Goal: Information Seeking & Learning: Learn about a topic

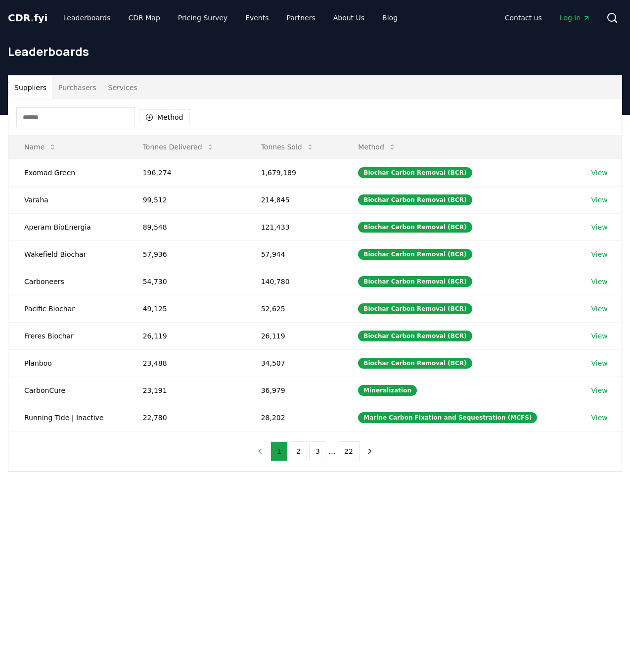
click at [76, 79] on button "Purchasers" at bounding box center [77, 88] width 50 height 24
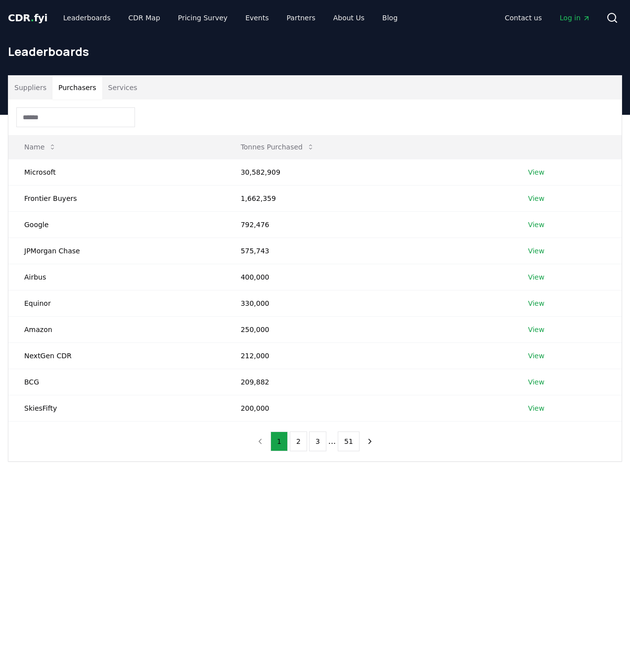
click at [84, 118] on input at bounding box center [75, 117] width 119 height 20
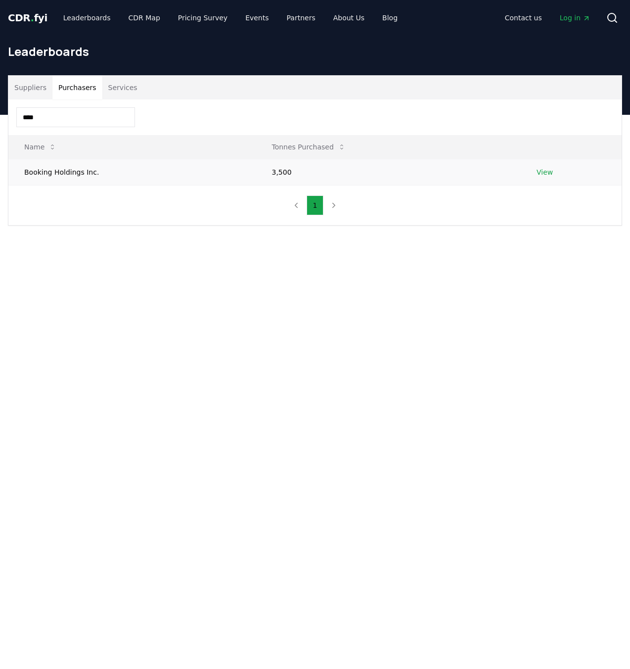
type input "****"
click at [87, 170] on td "Booking Holdings Inc." at bounding box center [132, 172] width 248 height 26
click at [539, 171] on link "View" at bounding box center [545, 172] width 16 height 10
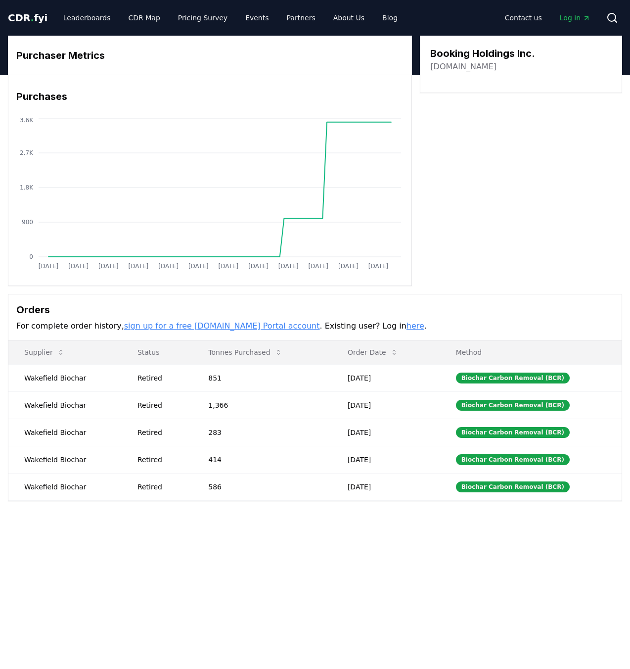
click at [462, 71] on link "[DOMAIN_NAME]" at bounding box center [463, 67] width 66 height 12
click at [35, 18] on span "CDR . fyi" at bounding box center [28, 18] width 40 height 12
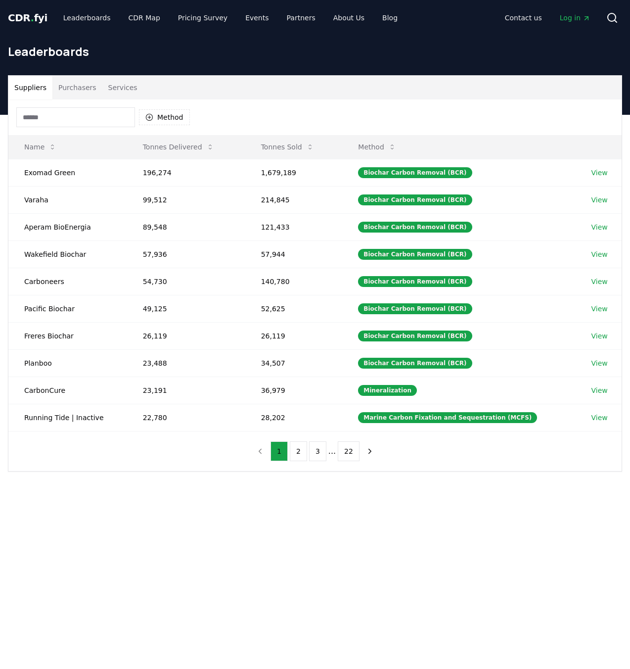
click at [16, 70] on div "Leaderboards" at bounding box center [315, 56] width 630 height 40
click at [75, 86] on button "Purchasers" at bounding box center [77, 88] width 50 height 24
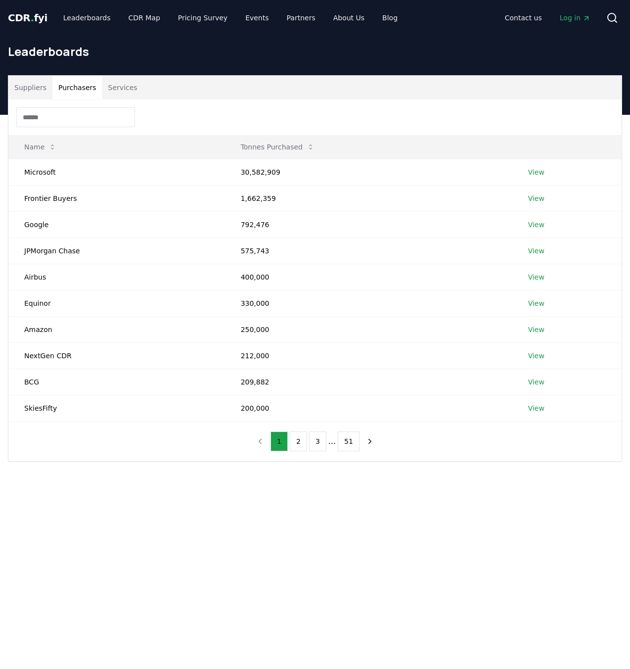
click at [74, 115] on input at bounding box center [75, 117] width 119 height 20
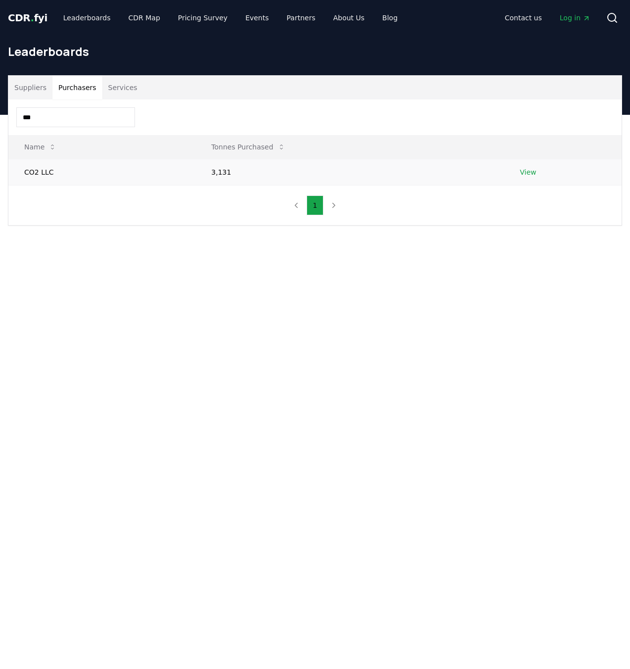
type input "***"
click at [65, 167] on td "CO2 LLC" at bounding box center [101, 172] width 187 height 26
click at [522, 177] on link "View" at bounding box center [528, 172] width 16 height 10
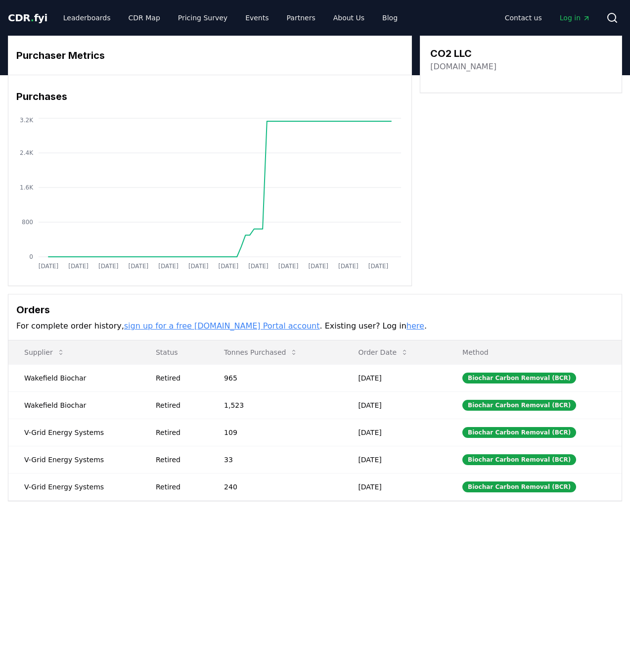
click at [449, 68] on link "[DOMAIN_NAME]" at bounding box center [463, 67] width 66 height 12
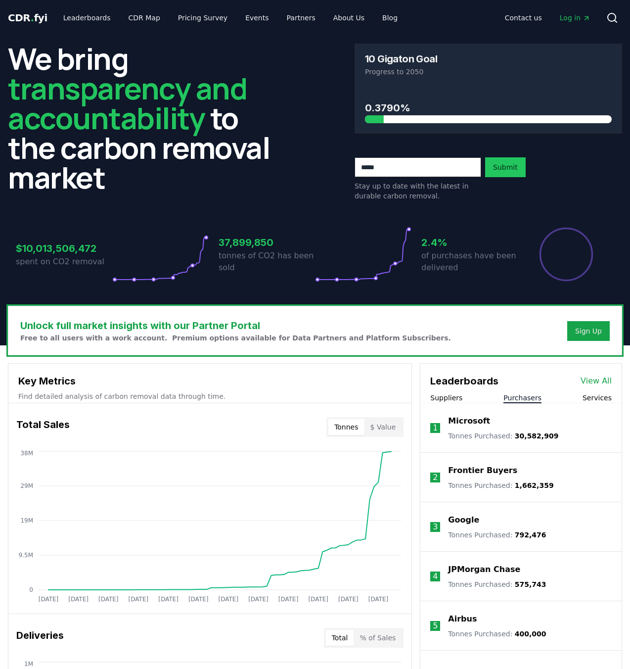
click at [532, 401] on button "Purchasers" at bounding box center [523, 398] width 38 height 10
click at [593, 398] on button "Services" at bounding box center [597, 398] width 29 height 10
click at [521, 398] on button "Purchasers" at bounding box center [523, 398] width 38 height 10
click at [90, 14] on link "Leaderboards" at bounding box center [86, 18] width 63 height 18
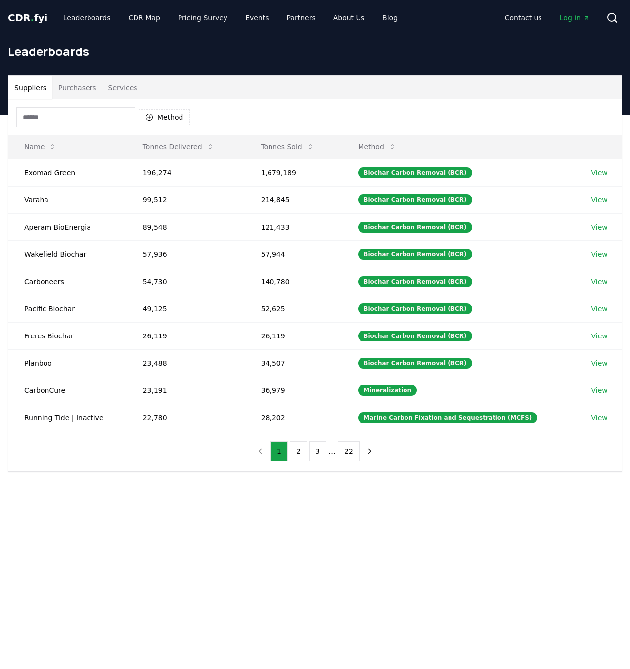
click at [84, 92] on button "Purchasers" at bounding box center [77, 88] width 50 height 24
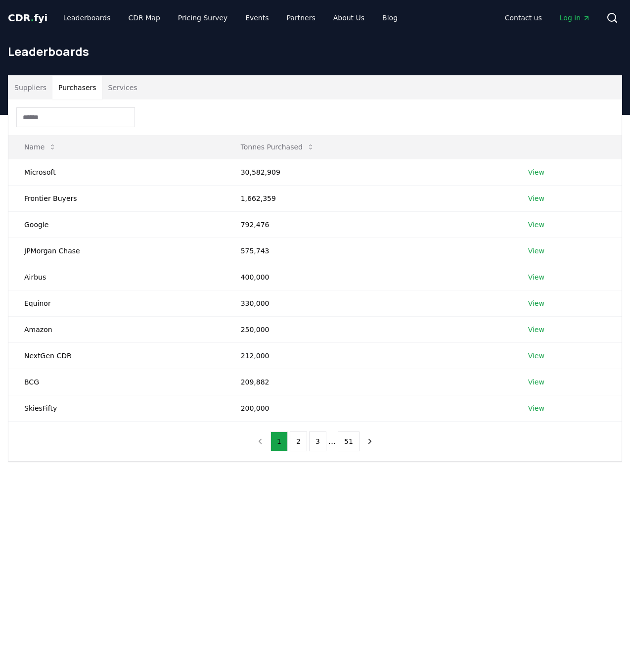
click at [89, 127] on div at bounding box center [314, 117] width 613 height 36
click at [95, 119] on input at bounding box center [75, 117] width 119 height 20
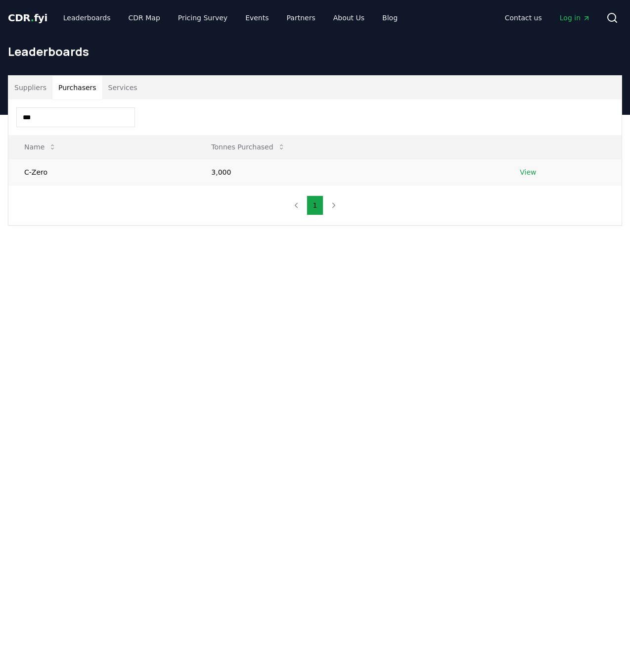
type input "***"
click at [529, 174] on link "View" at bounding box center [528, 172] width 16 height 10
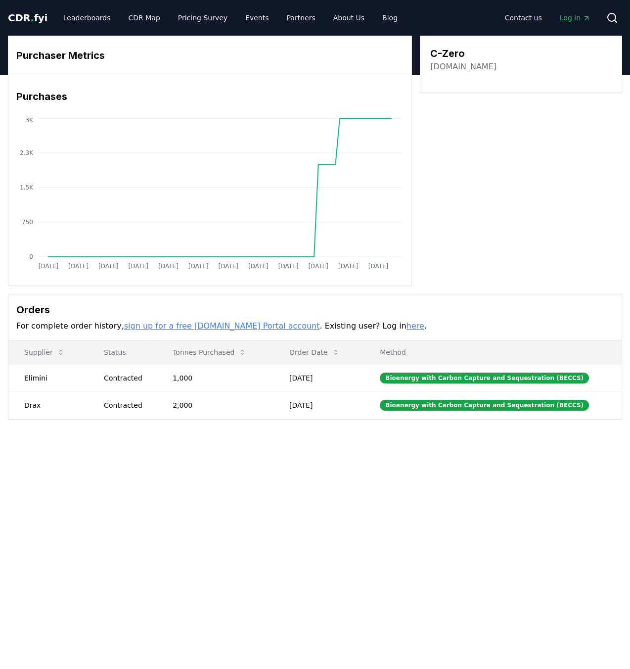
click at [452, 63] on link "[DOMAIN_NAME]" at bounding box center [463, 67] width 66 height 12
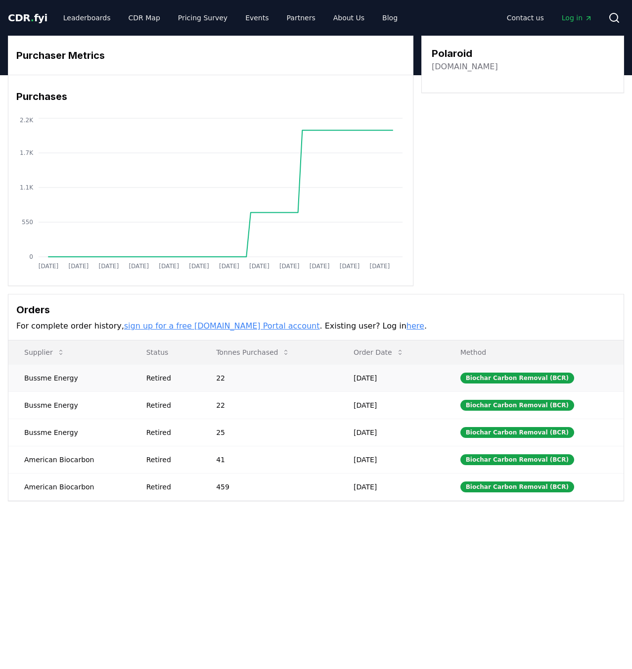
click at [233, 378] on td "22" at bounding box center [269, 377] width 138 height 27
click at [90, 390] on td "Bussme Energy" at bounding box center [69, 377] width 122 height 27
click at [458, 67] on link "polaroid.com" at bounding box center [465, 67] width 66 height 12
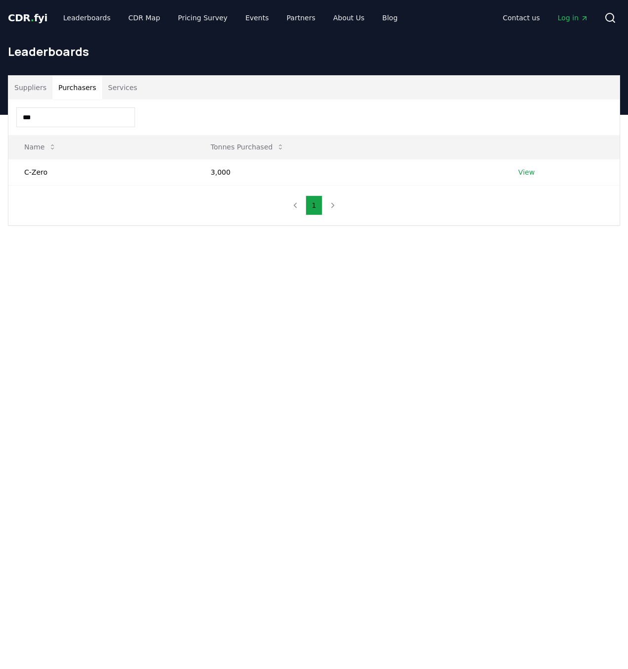
click at [73, 123] on input "***" at bounding box center [75, 117] width 119 height 20
type input "*****"
click at [529, 174] on link "View" at bounding box center [526, 172] width 16 height 10
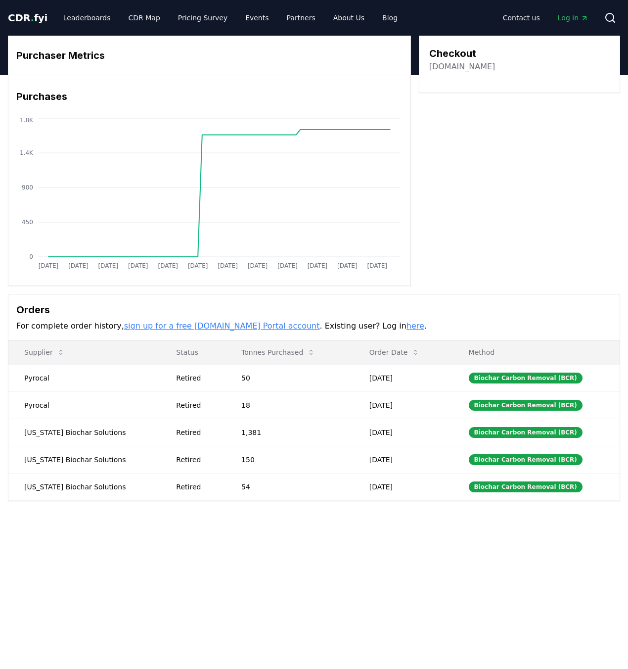
click at [452, 71] on link "[DOMAIN_NAME]" at bounding box center [462, 67] width 66 height 12
click at [457, 66] on link "[DOMAIN_NAME]" at bounding box center [462, 67] width 66 height 12
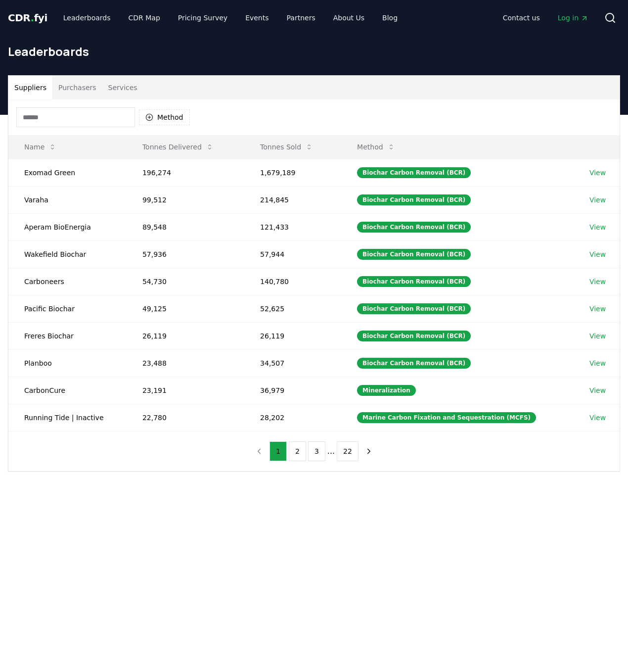
click at [91, 117] on input at bounding box center [75, 117] width 119 height 20
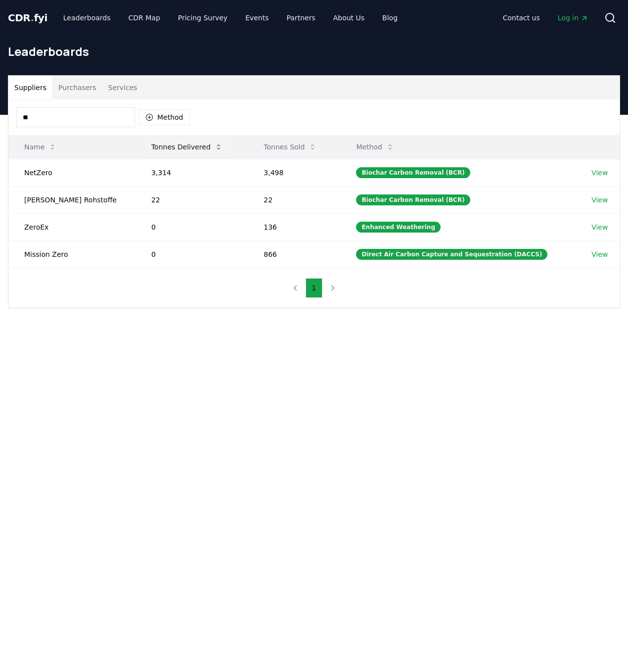
type input "*"
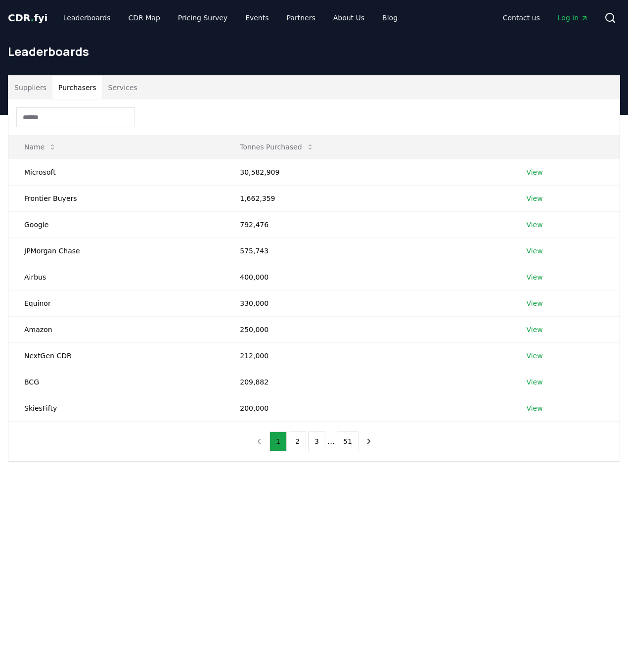
click at [83, 86] on button "Purchasers" at bounding box center [77, 88] width 50 height 24
click at [87, 117] on input at bounding box center [75, 117] width 119 height 20
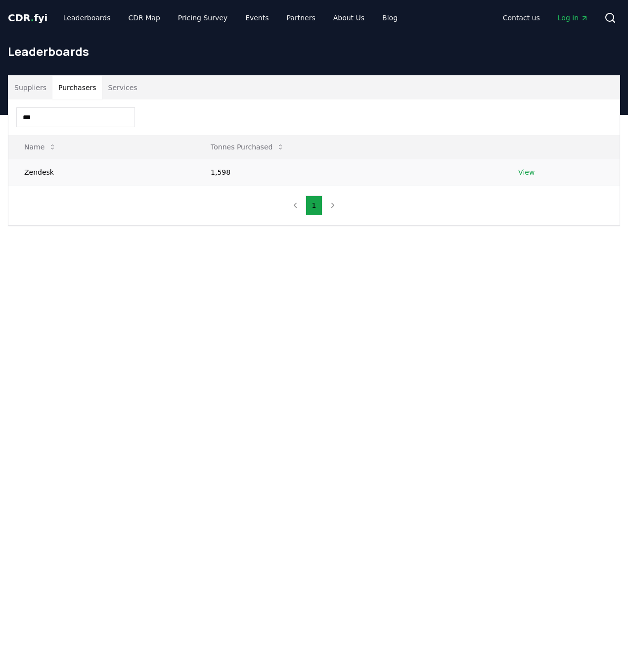
type input "***"
click at [519, 171] on link "View" at bounding box center [526, 172] width 16 height 10
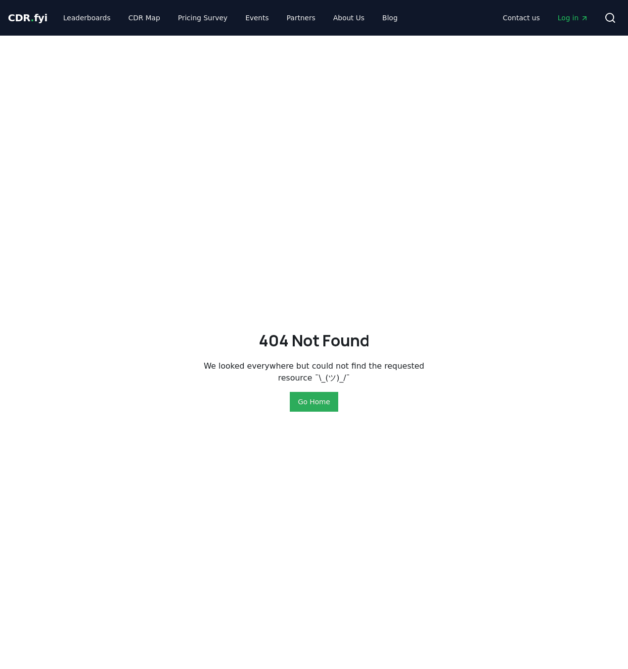
click at [312, 395] on button "Go Home" at bounding box center [314, 402] width 48 height 20
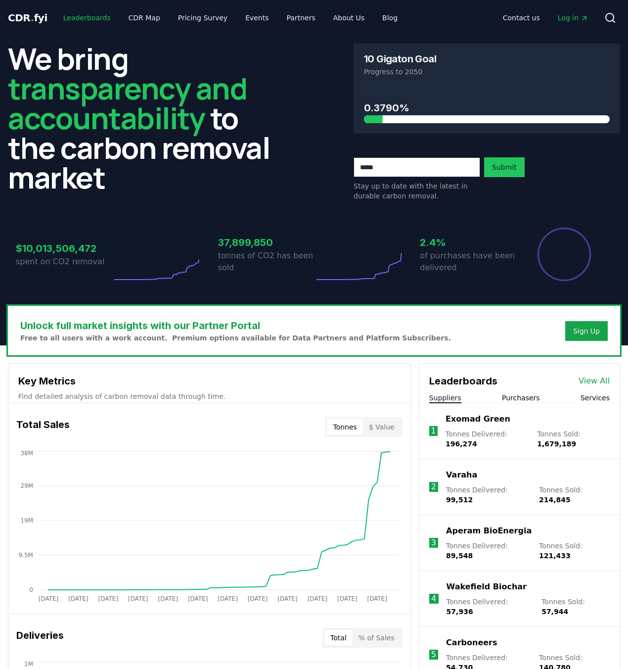
click at [93, 13] on link "Leaderboards" at bounding box center [86, 18] width 63 height 18
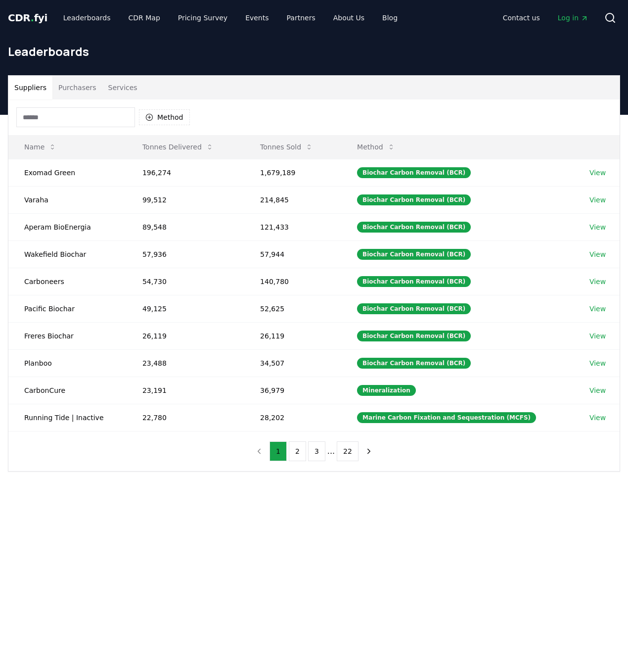
click at [82, 84] on button "Purchasers" at bounding box center [77, 88] width 50 height 24
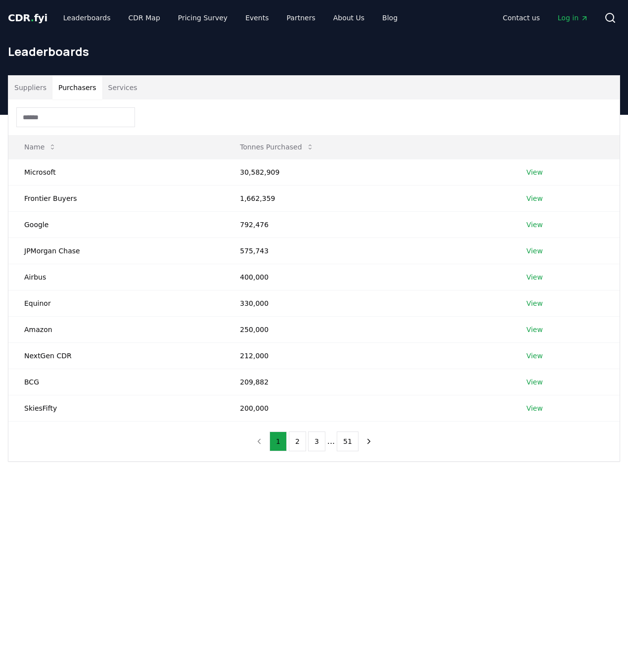
click at [83, 119] on input at bounding box center [75, 117] width 119 height 20
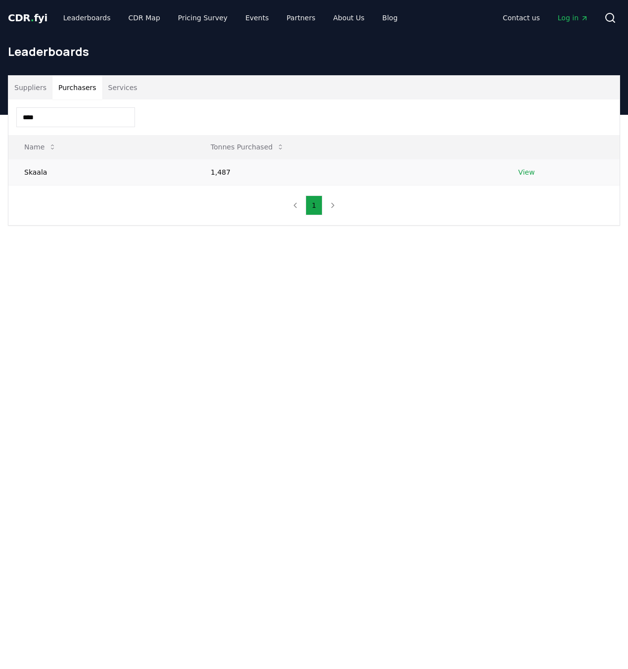
type input "****"
click at [524, 173] on link "View" at bounding box center [526, 172] width 16 height 10
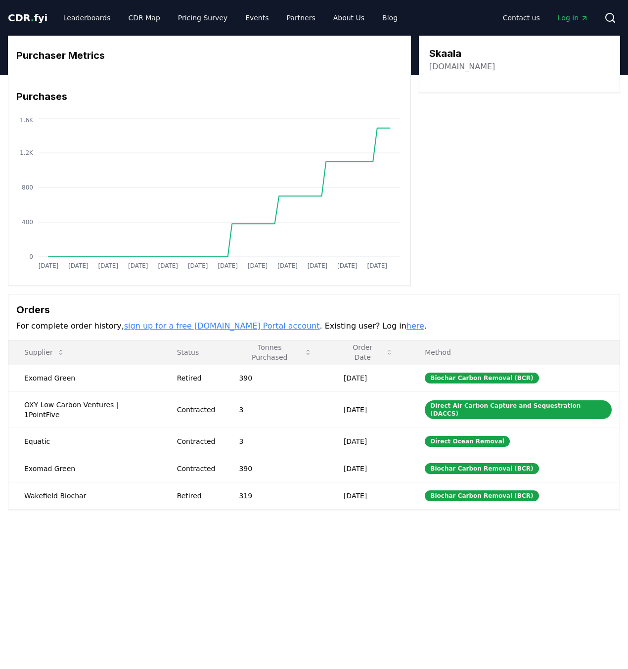
click at [453, 66] on link "taavetsten.com" at bounding box center [462, 67] width 66 height 12
click at [76, 20] on link "Leaderboards" at bounding box center [86, 18] width 63 height 18
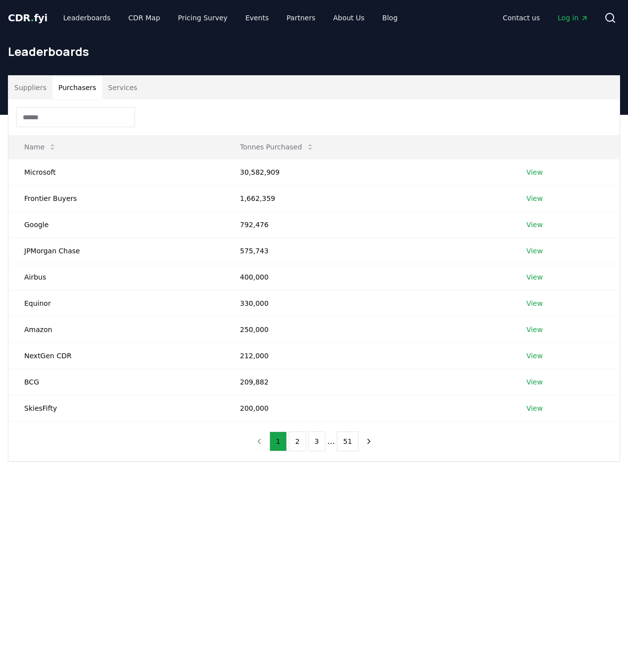
click at [85, 88] on button "Purchasers" at bounding box center [77, 88] width 50 height 24
click at [87, 110] on input at bounding box center [75, 117] width 119 height 20
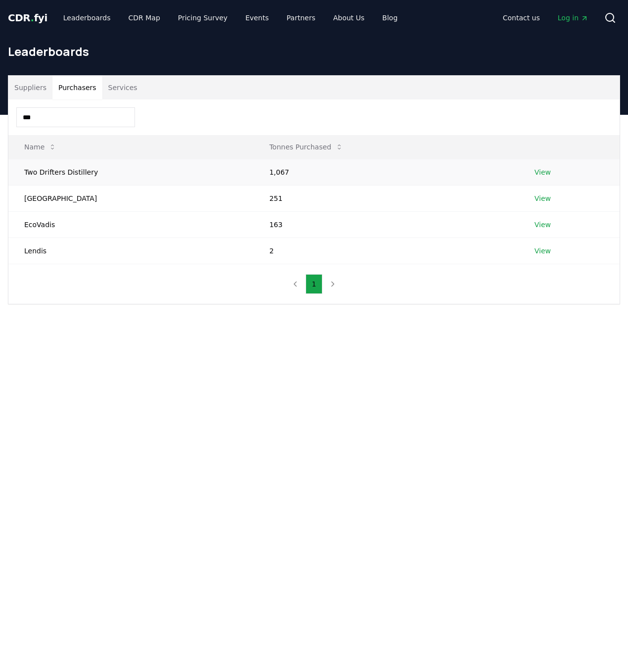
type input "***"
click at [532, 174] on td "View" at bounding box center [569, 172] width 101 height 26
click at [542, 174] on link "View" at bounding box center [543, 172] width 16 height 10
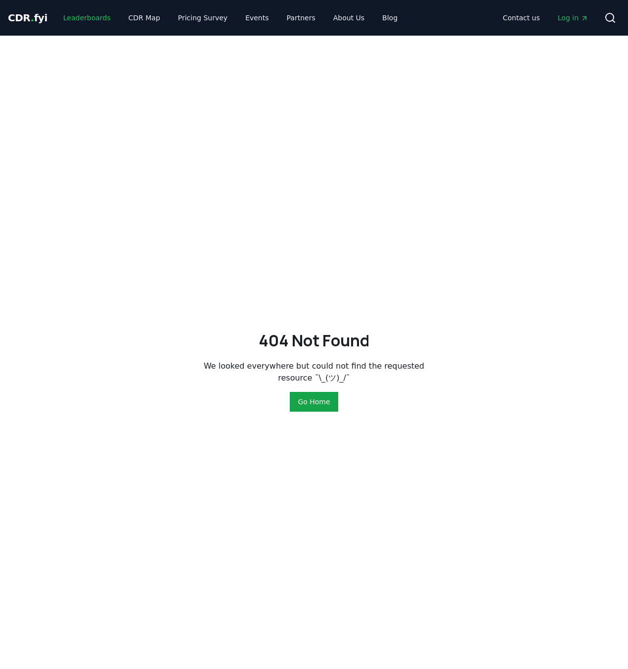
click at [97, 20] on link "Leaderboards" at bounding box center [86, 18] width 63 height 18
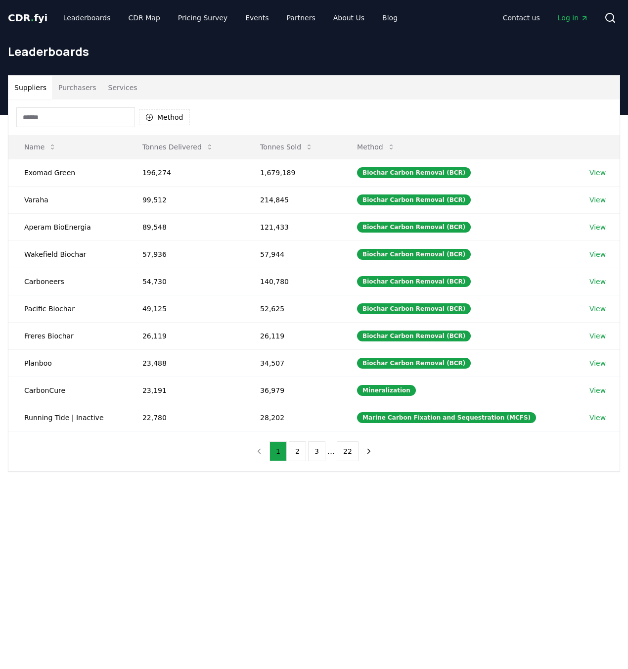
click at [76, 92] on button "Purchasers" at bounding box center [77, 88] width 50 height 24
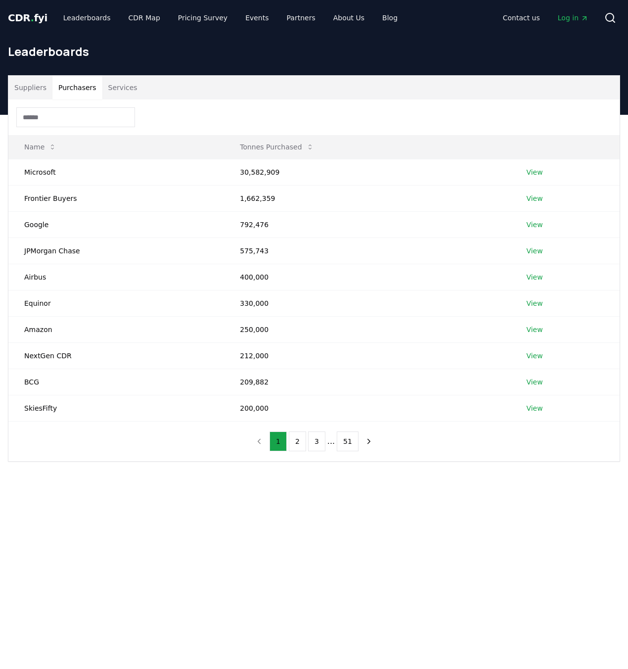
click at [80, 118] on input at bounding box center [75, 117] width 119 height 20
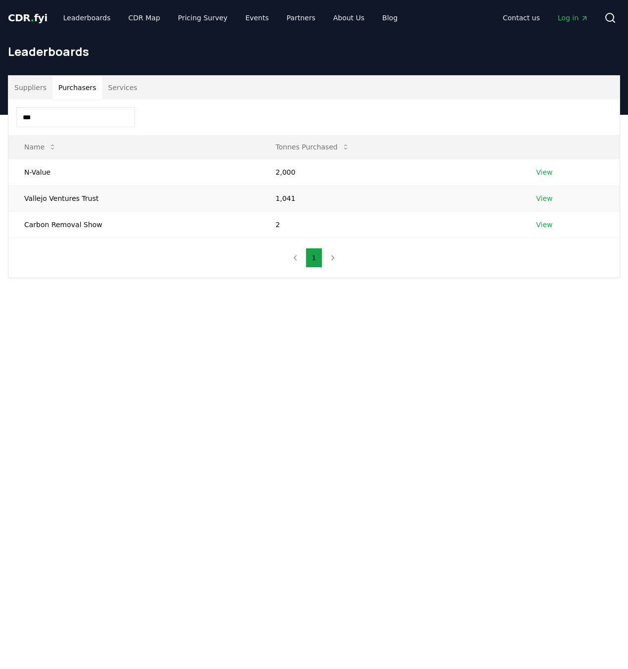
type input "***"
click at [545, 202] on link "View" at bounding box center [544, 198] width 16 height 10
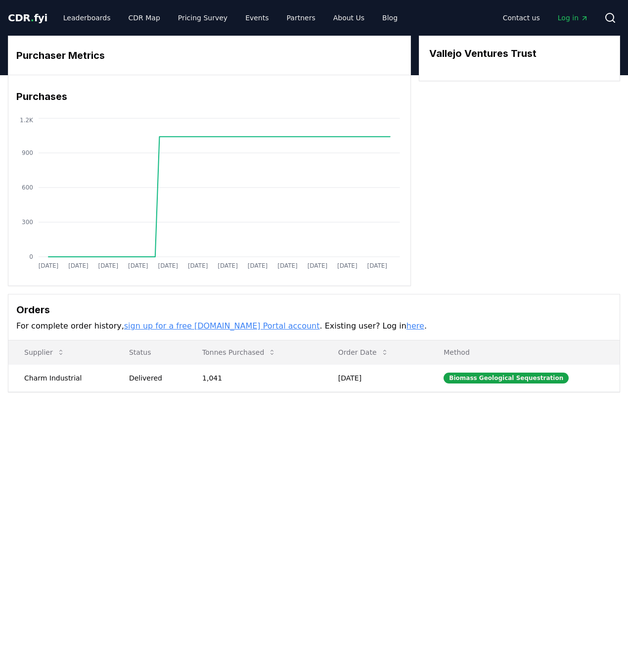
click at [476, 54] on h3 "Vallejo Ventures Trust" at bounding box center [482, 53] width 107 height 15
click at [476, 62] on div "Vallejo Ventures Trust" at bounding box center [519, 59] width 201 height 46
drag, startPoint x: 476, startPoint y: 62, endPoint x: 473, endPoint y: 67, distance: 6.0
click at [476, 63] on div "Vallejo Ventures Trust" at bounding box center [519, 59] width 201 height 46
click at [76, 20] on link "Leaderboards" at bounding box center [86, 18] width 63 height 18
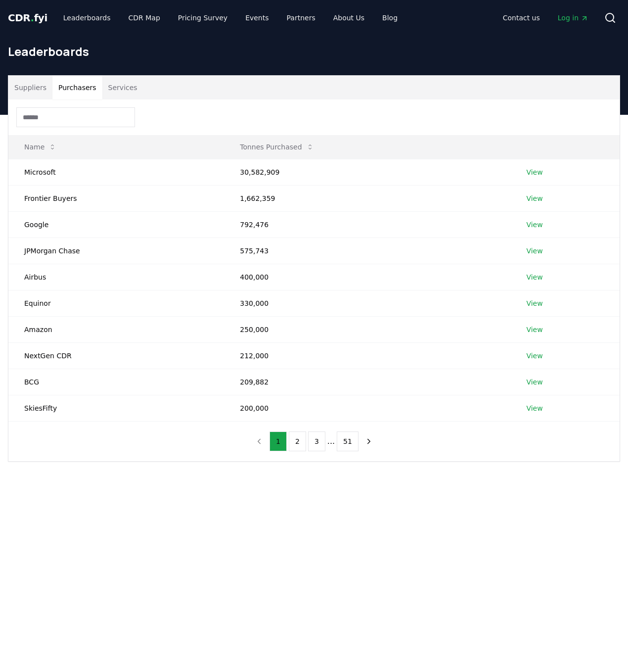
click at [84, 94] on button "Purchasers" at bounding box center [77, 88] width 50 height 24
click at [87, 122] on input at bounding box center [75, 117] width 119 height 20
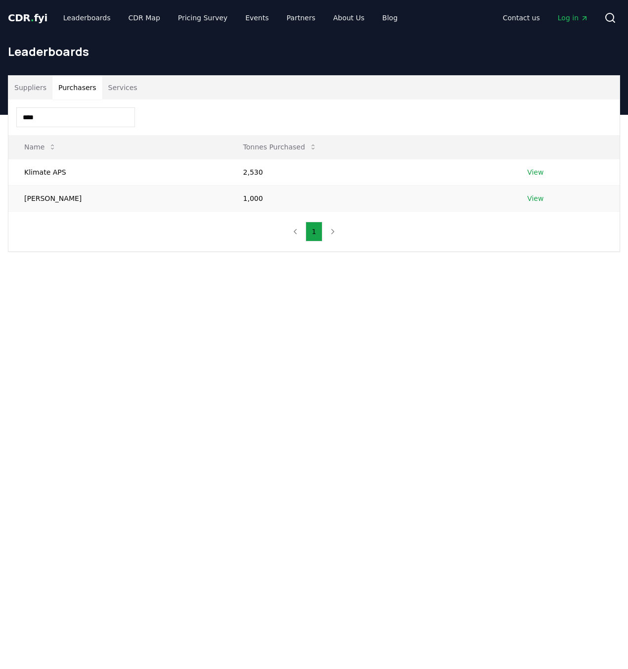
type input "****"
click at [527, 198] on link "View" at bounding box center [535, 198] width 16 height 10
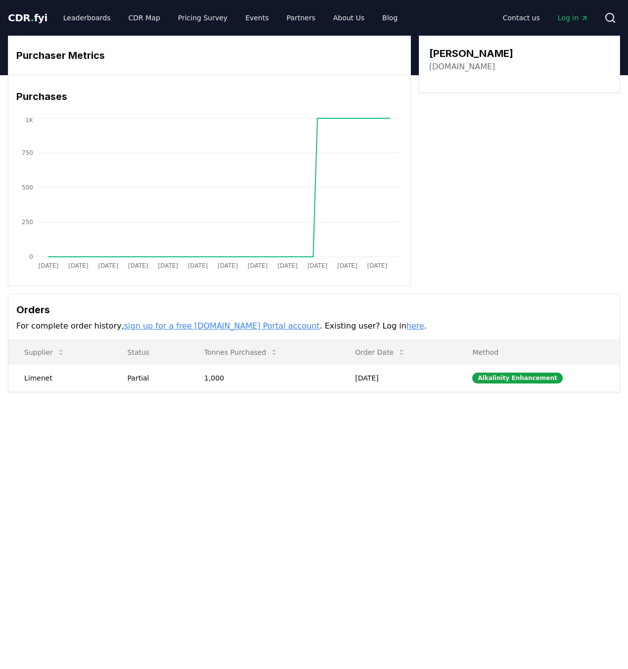
click at [467, 71] on link "[DOMAIN_NAME]" at bounding box center [462, 67] width 66 height 12
